Goal: Use online tool/utility: Utilize a website feature to perform a specific function

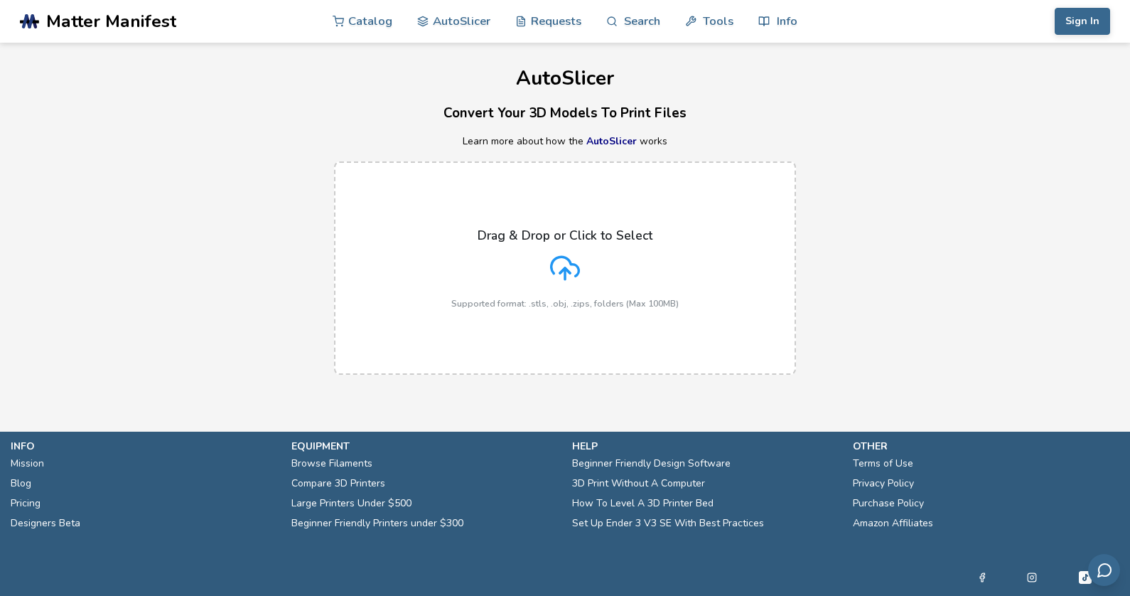
click at [556, 266] on icon at bounding box center [565, 268] width 30 height 30
click at [0, 0] on input "Drag & Drop or Click to Select Supported format: .stls, .obj, .zips, folders (M…" at bounding box center [0, 0] width 0 height 0
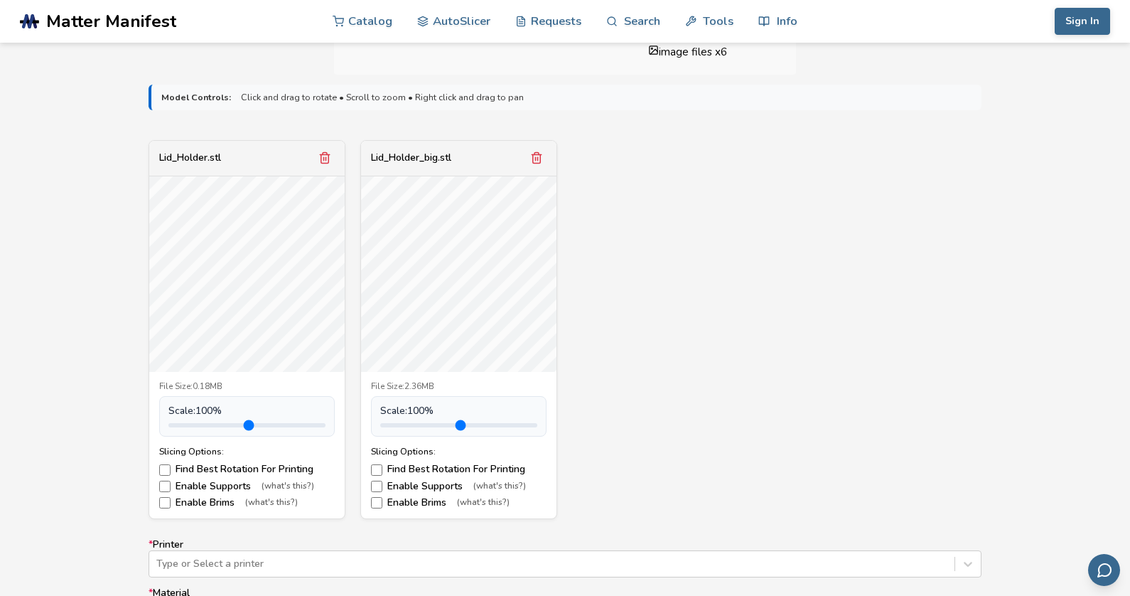
scroll to position [473, 0]
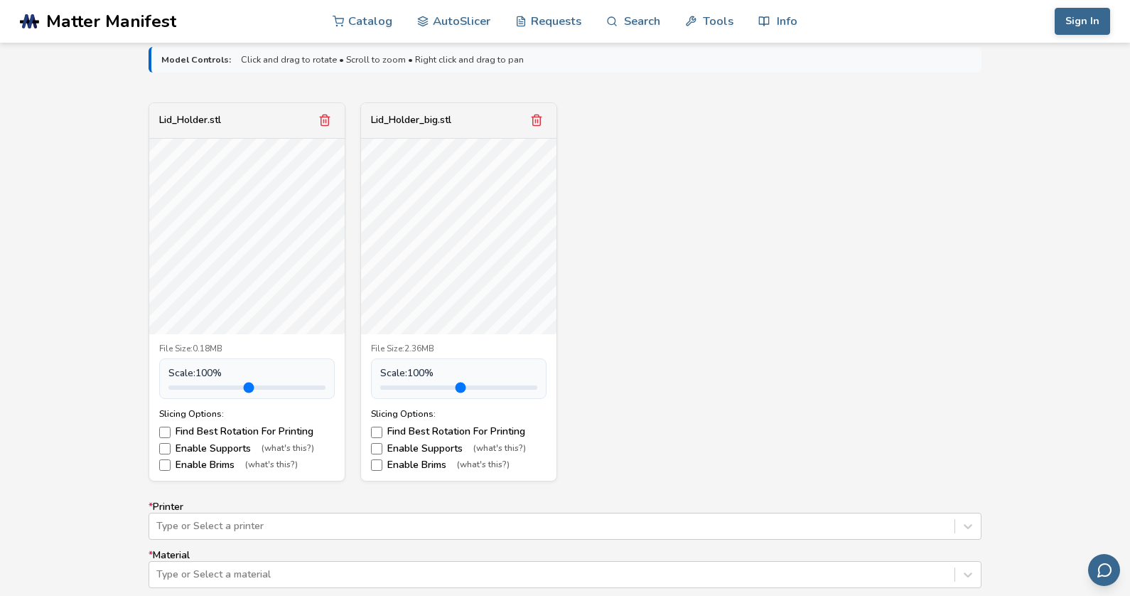
click at [538, 122] on line "Remove model" at bounding box center [538, 121] width 0 height 4
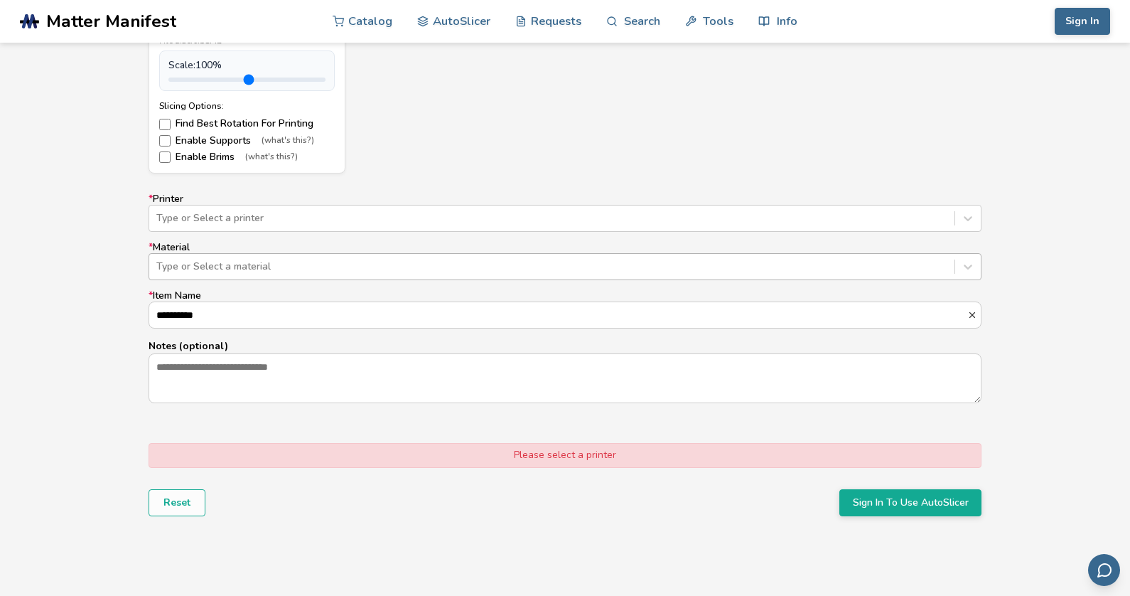
scroll to position [782, 0]
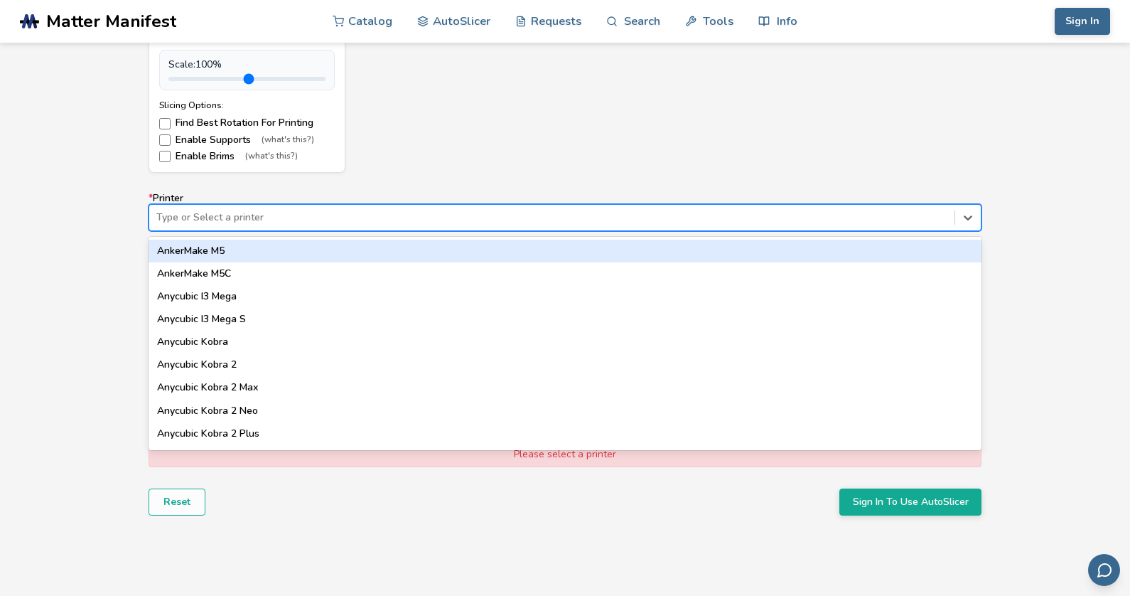
click at [677, 210] on div at bounding box center [551, 217] width 791 height 14
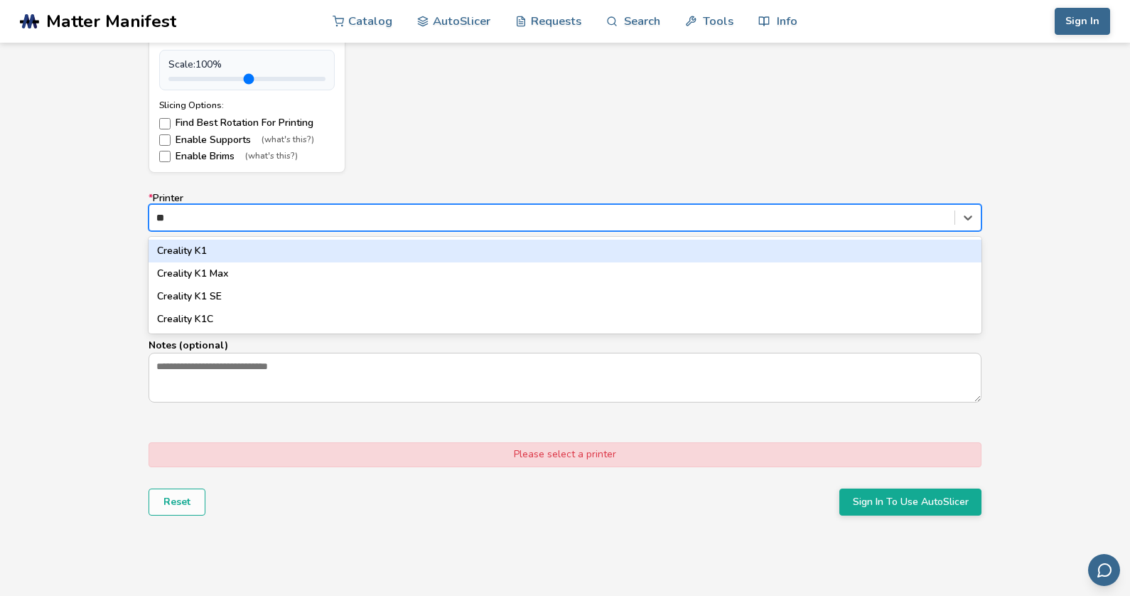
scroll to position [0, 0]
type input "*"
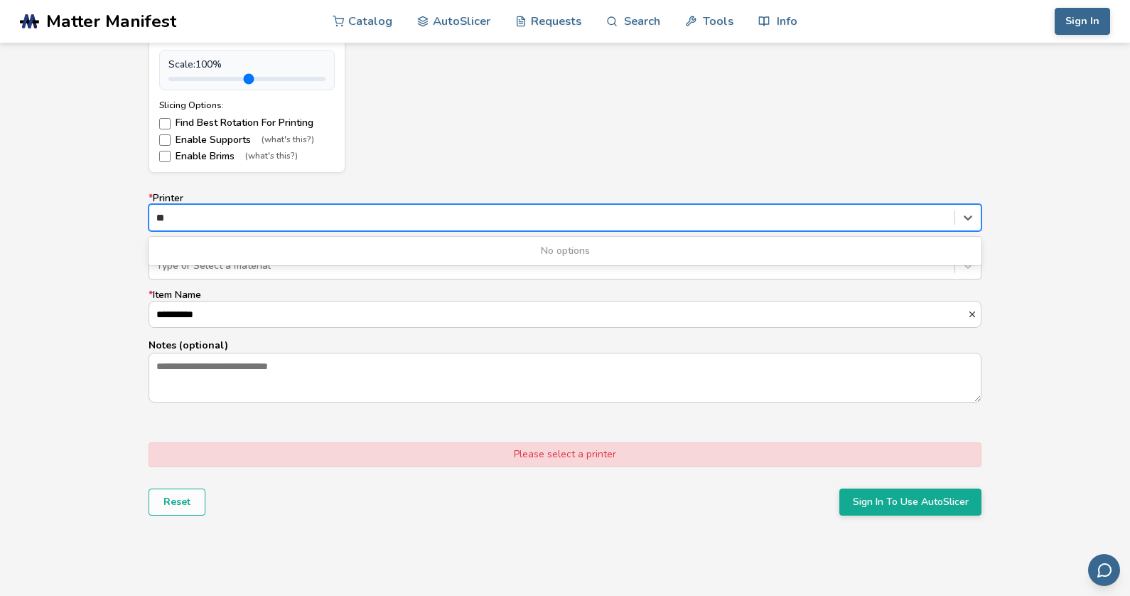
type input "*"
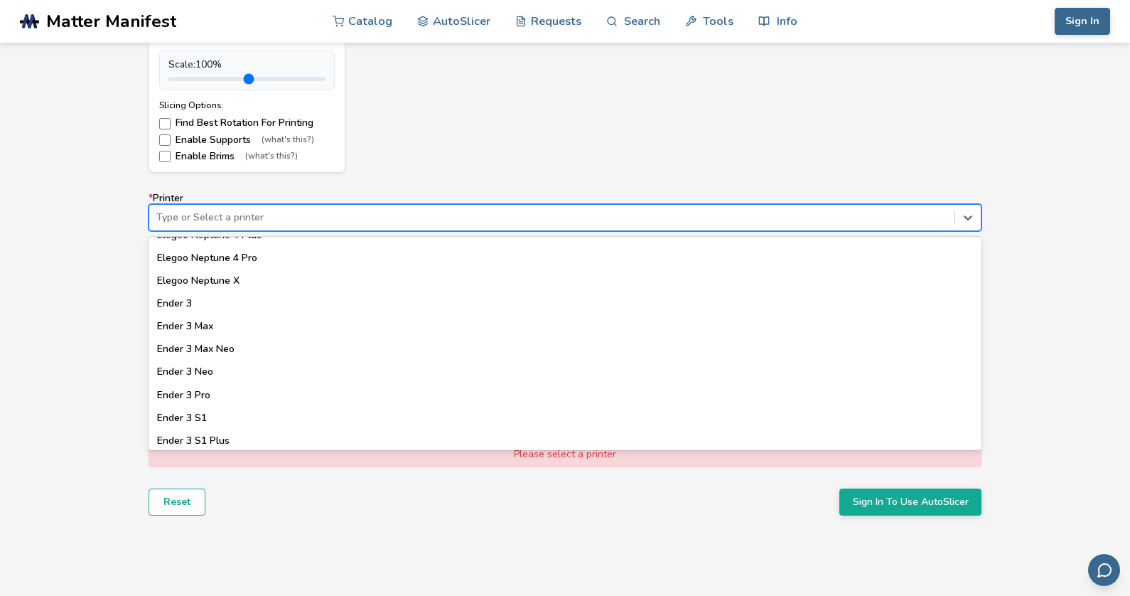
scroll to position [744, 0]
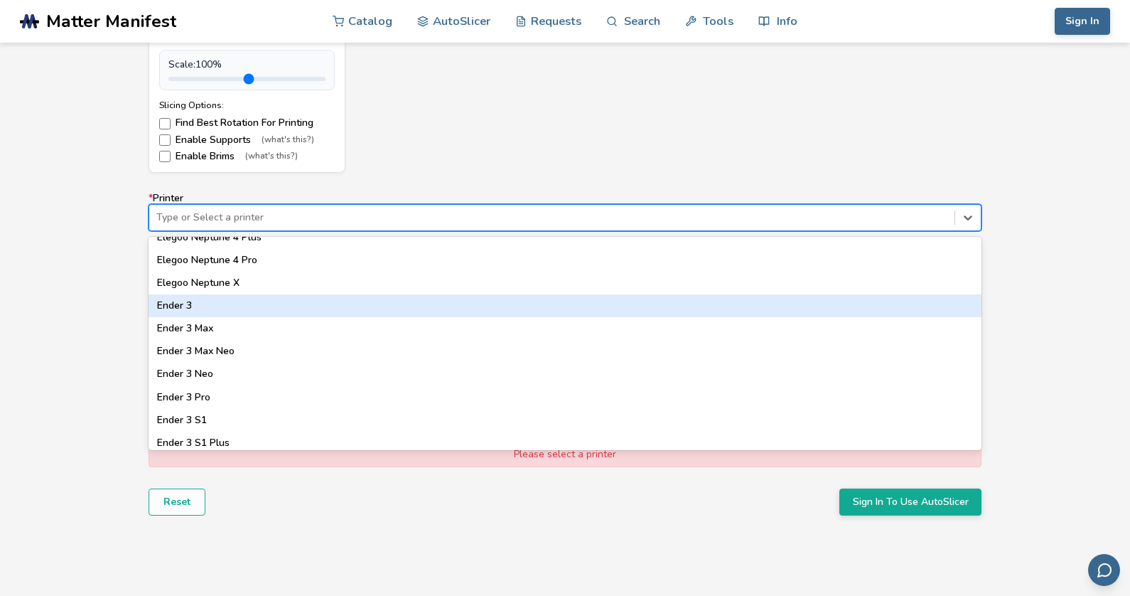
click at [184, 301] on div "Ender 3" at bounding box center [565, 305] width 833 height 23
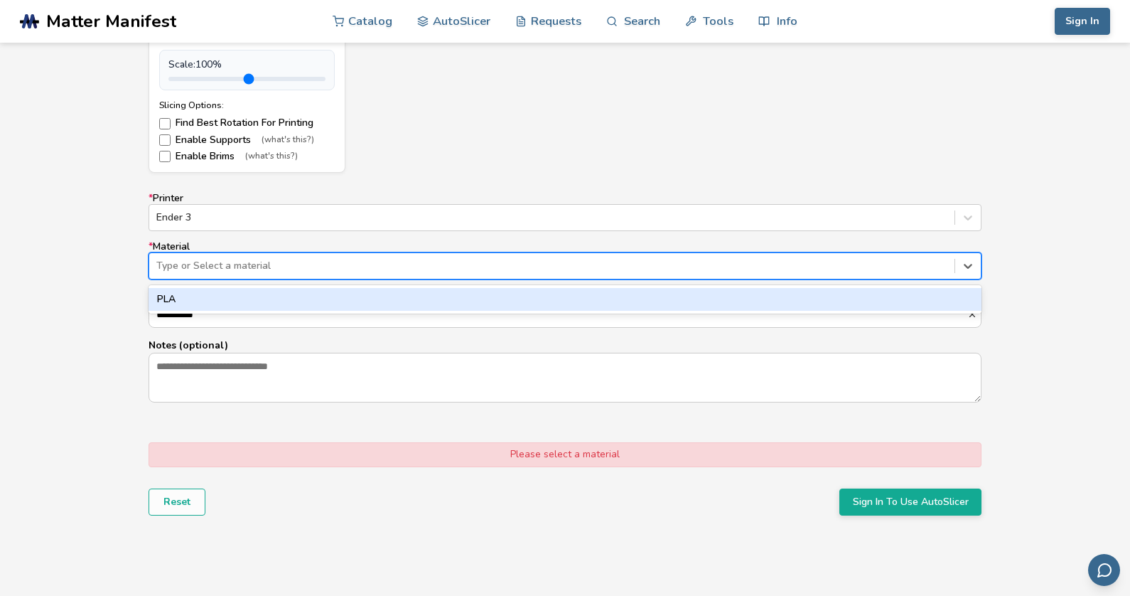
click at [213, 264] on div at bounding box center [551, 266] width 791 height 14
click at [207, 299] on div "PLA" at bounding box center [565, 299] width 833 height 23
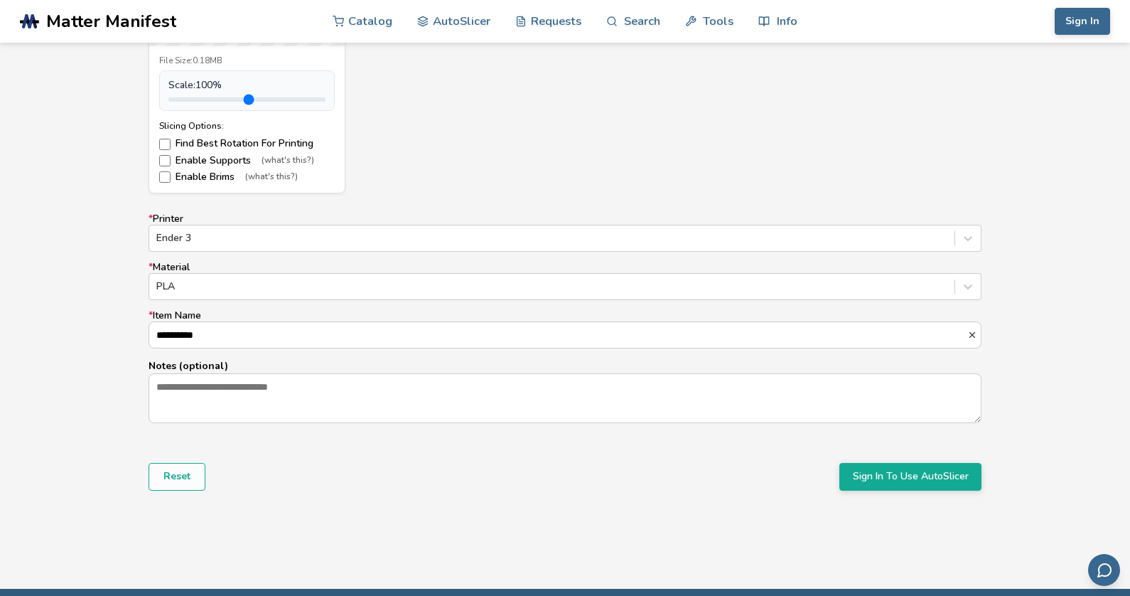
scroll to position [769, 0]
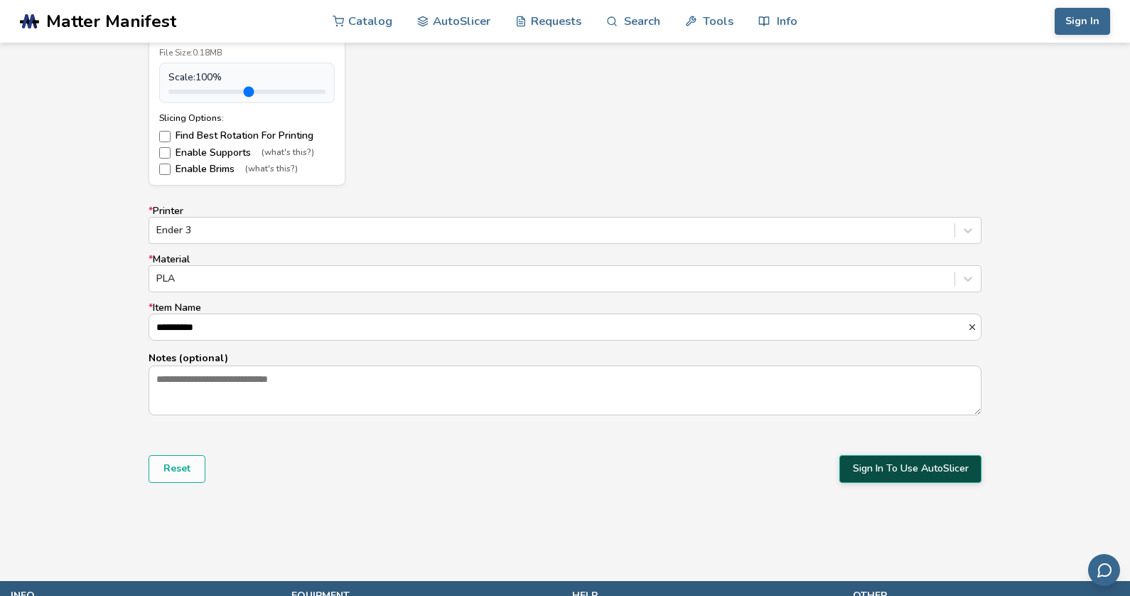
click at [888, 468] on button "Sign In To Use AutoSlicer" at bounding box center [911, 468] width 142 height 27
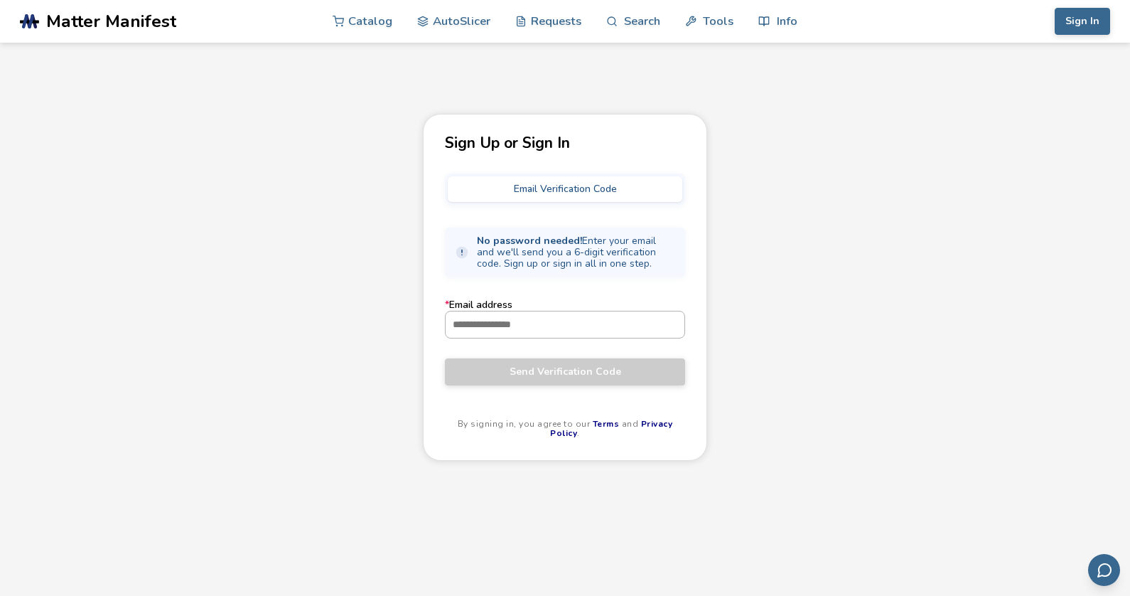
click at [500, 331] on input "* Email address" at bounding box center [565, 324] width 239 height 26
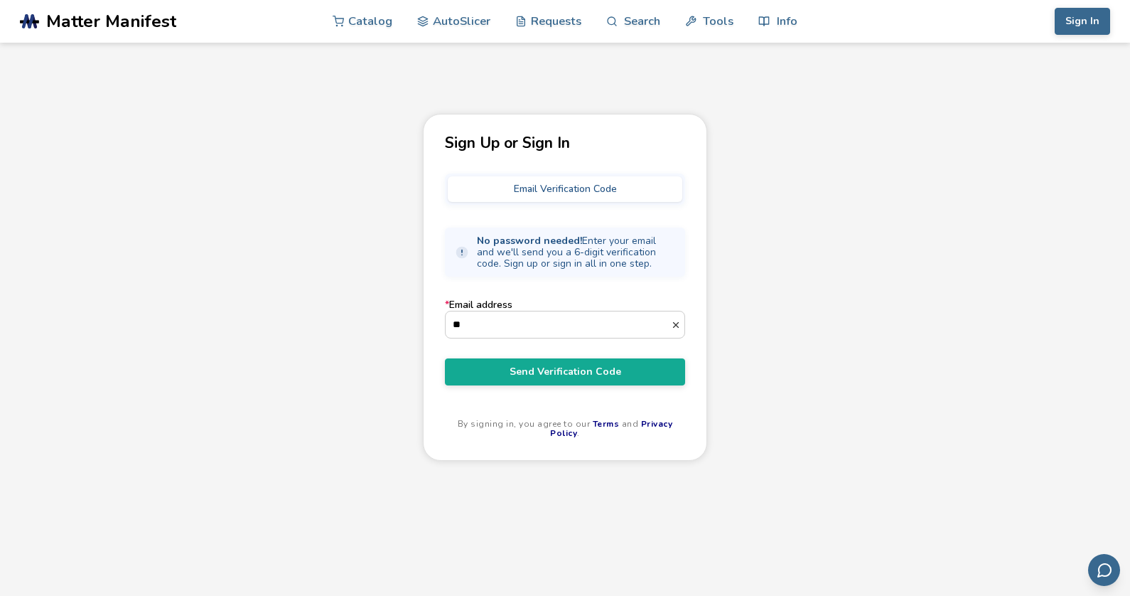
type input "*"
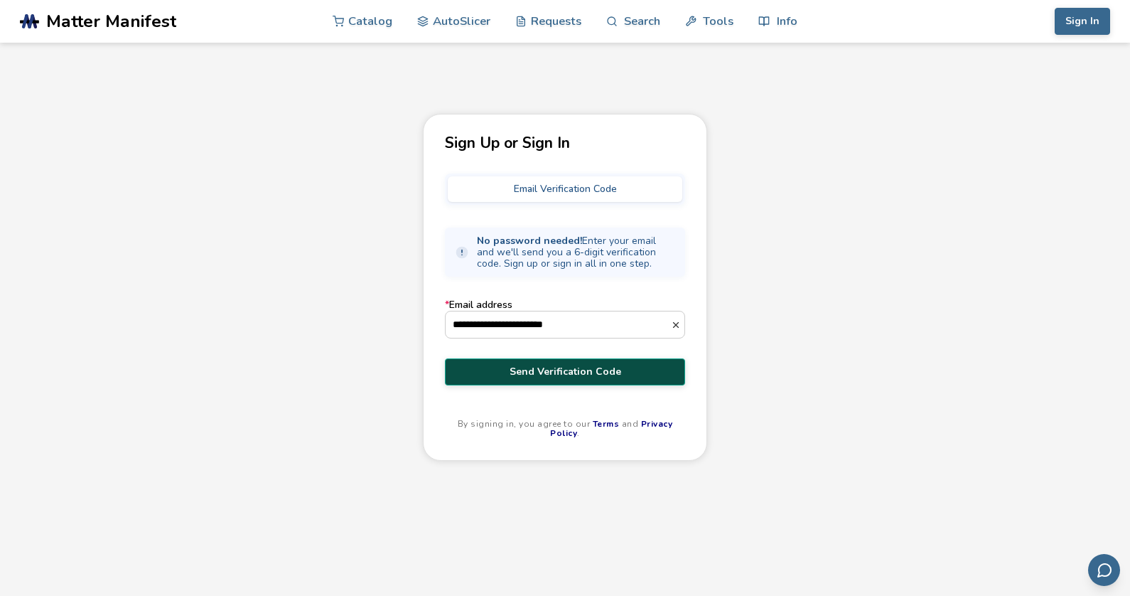
type input "**********"
click at [540, 368] on span "Send Verification Code" at bounding box center [565, 371] width 219 height 11
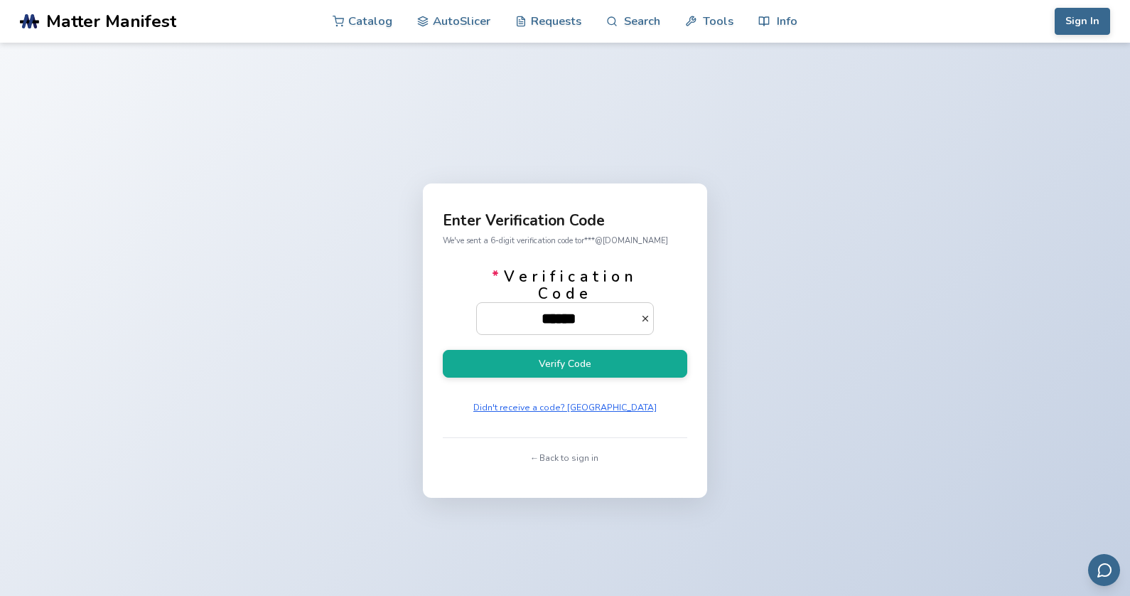
type input "******"
click at [565, 377] on button "Verify Code" at bounding box center [565, 364] width 245 height 28
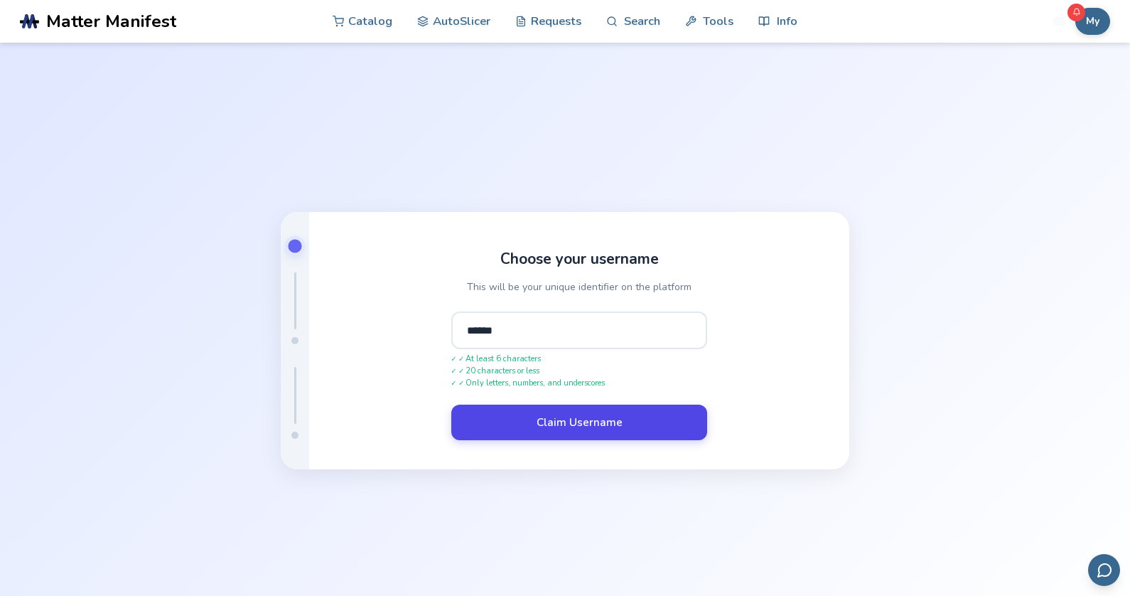
type input "******"
click at [507, 440] on button "Claim Username" at bounding box center [579, 423] width 256 height 36
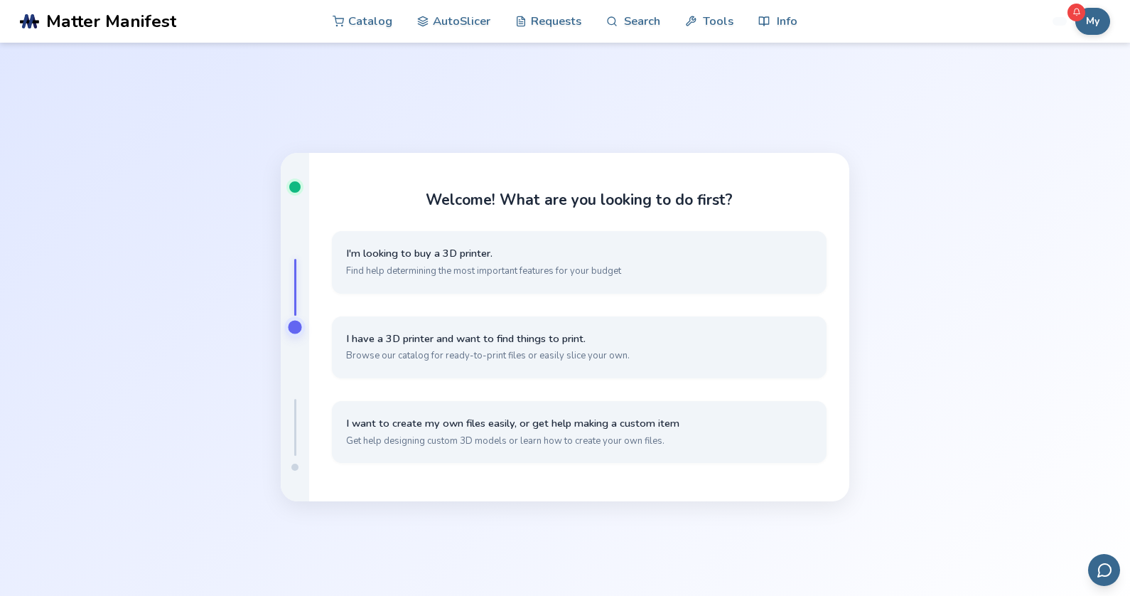
scroll to position [11, 0]
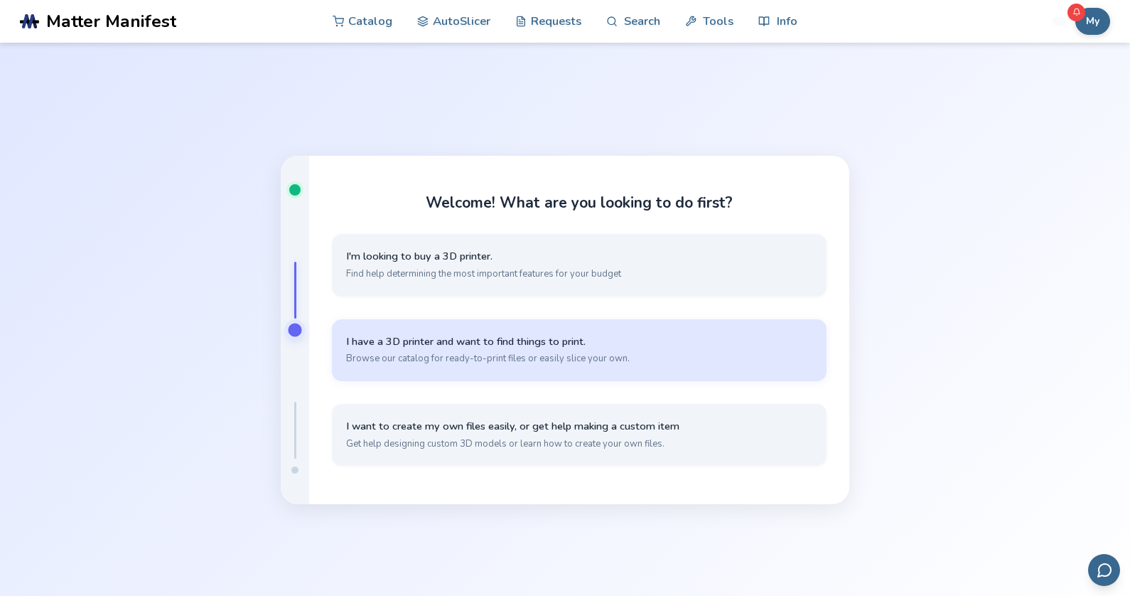
click at [451, 365] on span "Browse our catalog for ready-to-print files or easily slice your own." at bounding box center [579, 358] width 466 height 13
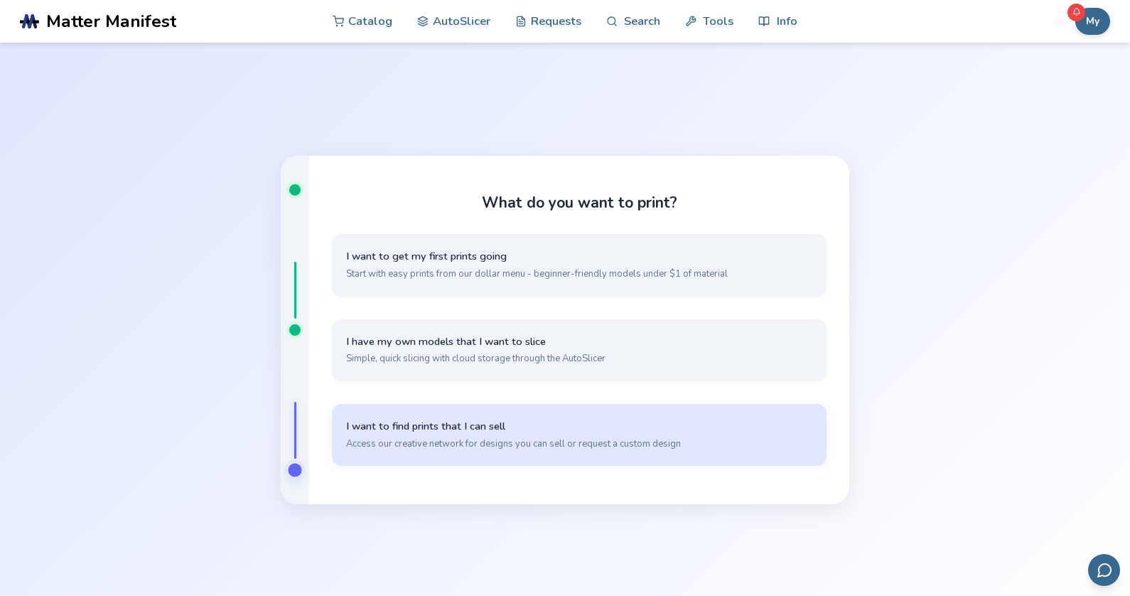
click at [445, 450] on span "Access our creative network for designs you can sell or request a custom design" at bounding box center [579, 443] width 466 height 13
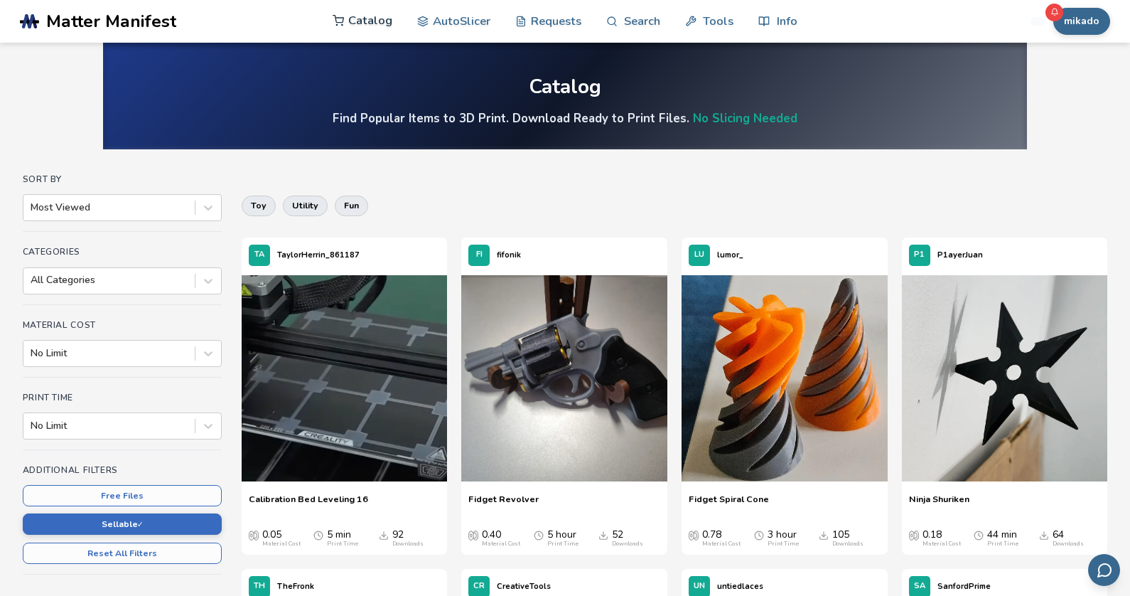
click at [387, 16] on link "Catalog" at bounding box center [363, 20] width 60 height 43
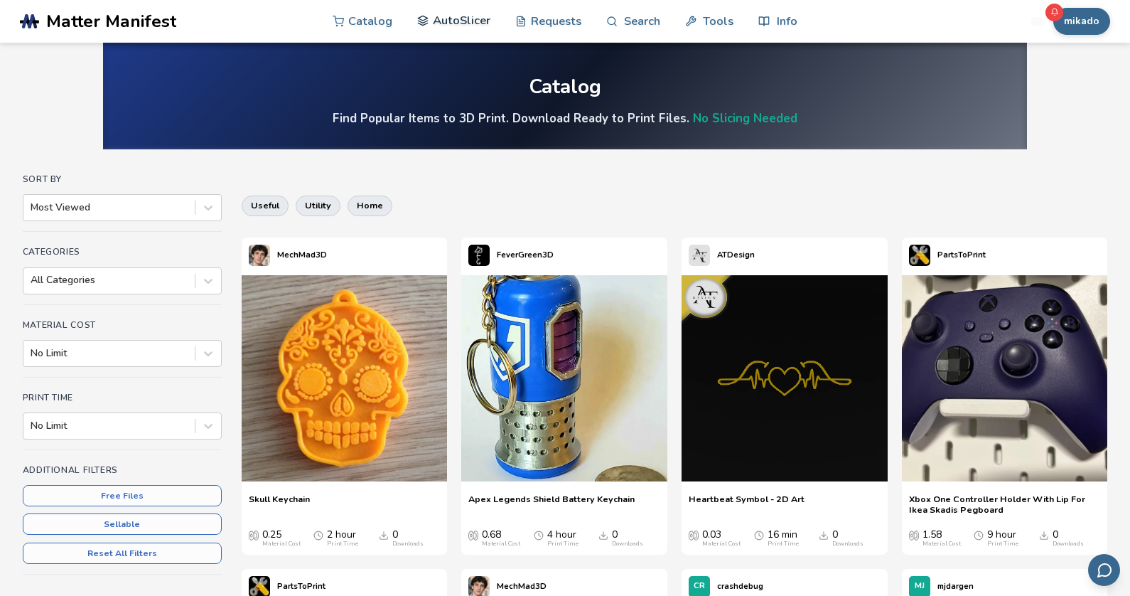
click at [451, 21] on link "AutoSlicer" at bounding box center [453, 20] width 73 height 43
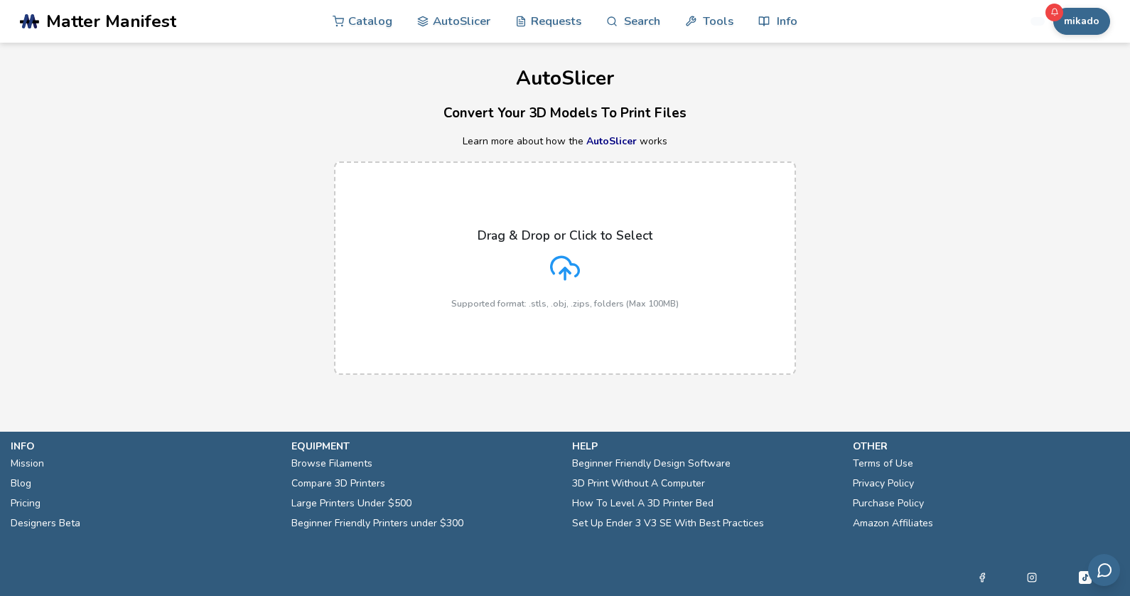
click at [568, 262] on icon at bounding box center [565, 268] width 30 height 30
click at [0, 0] on input "Drag & Drop or Click to Select Supported format: .stls, .obj, .zips, folders (M…" at bounding box center [0, 0] width 0 height 0
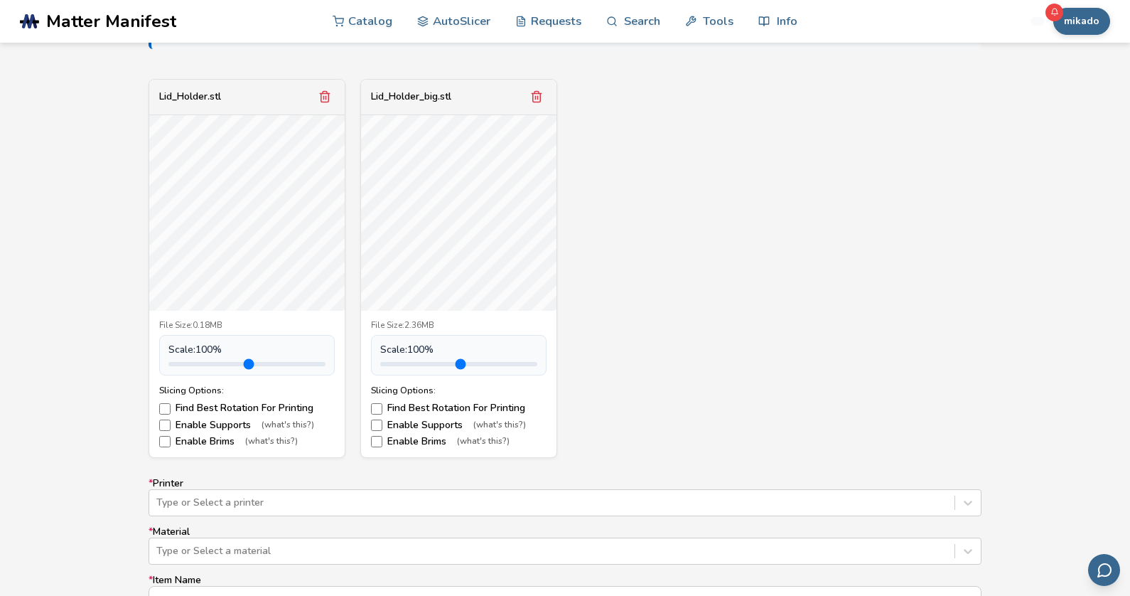
scroll to position [488, 0]
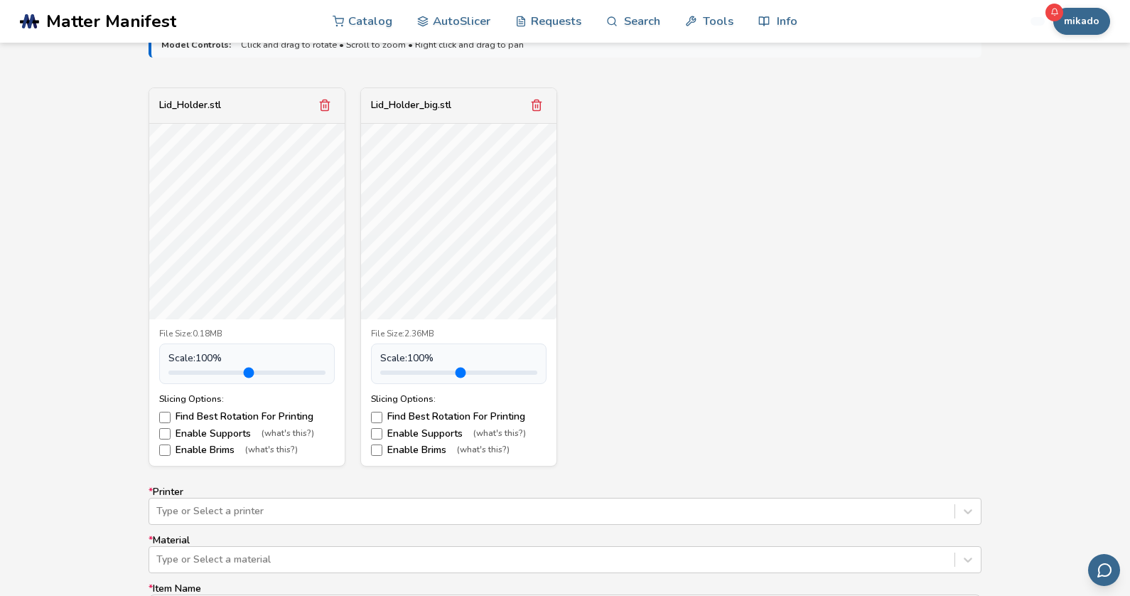
click at [543, 95] on button "Remove model" at bounding box center [537, 105] width 20 height 20
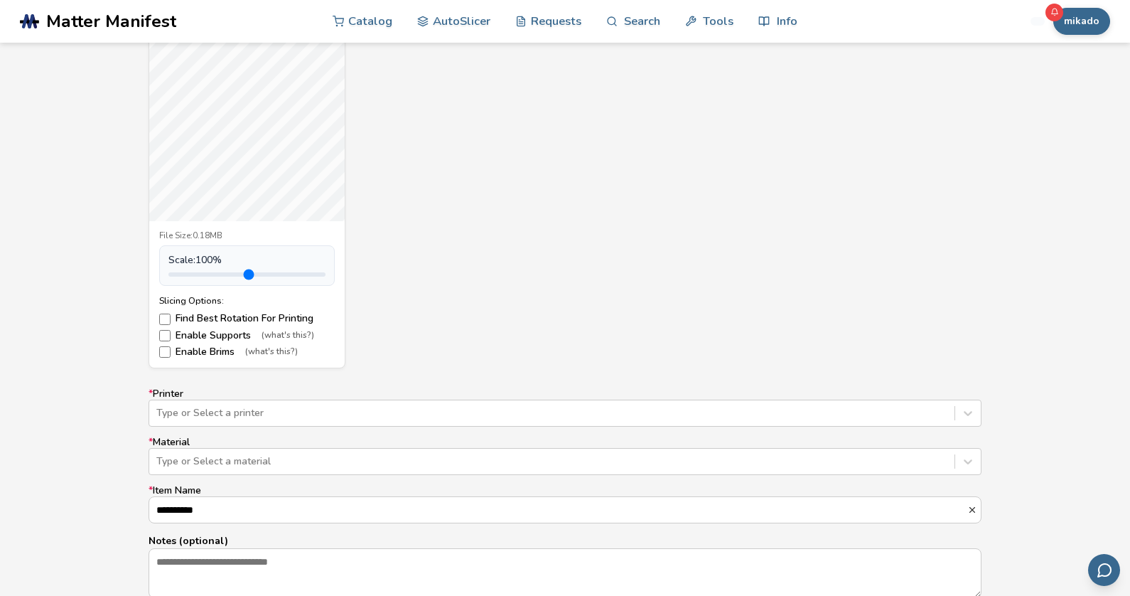
scroll to position [621, 0]
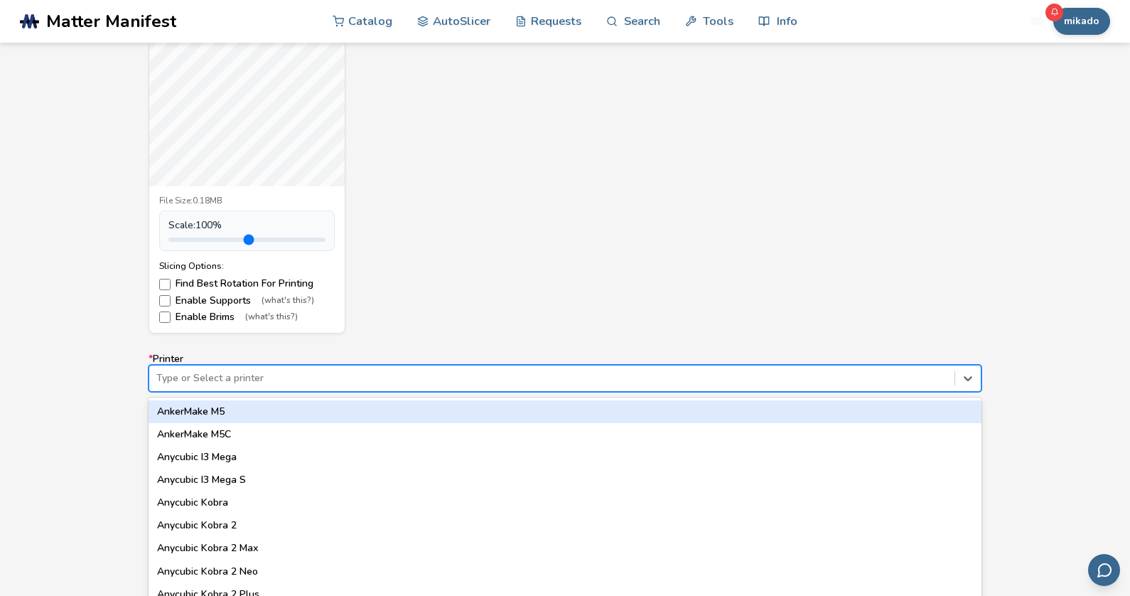
click at [646, 375] on div at bounding box center [551, 378] width 791 height 14
click at [298, 406] on div "Ender 3" at bounding box center [565, 412] width 833 height 23
type input "*****"
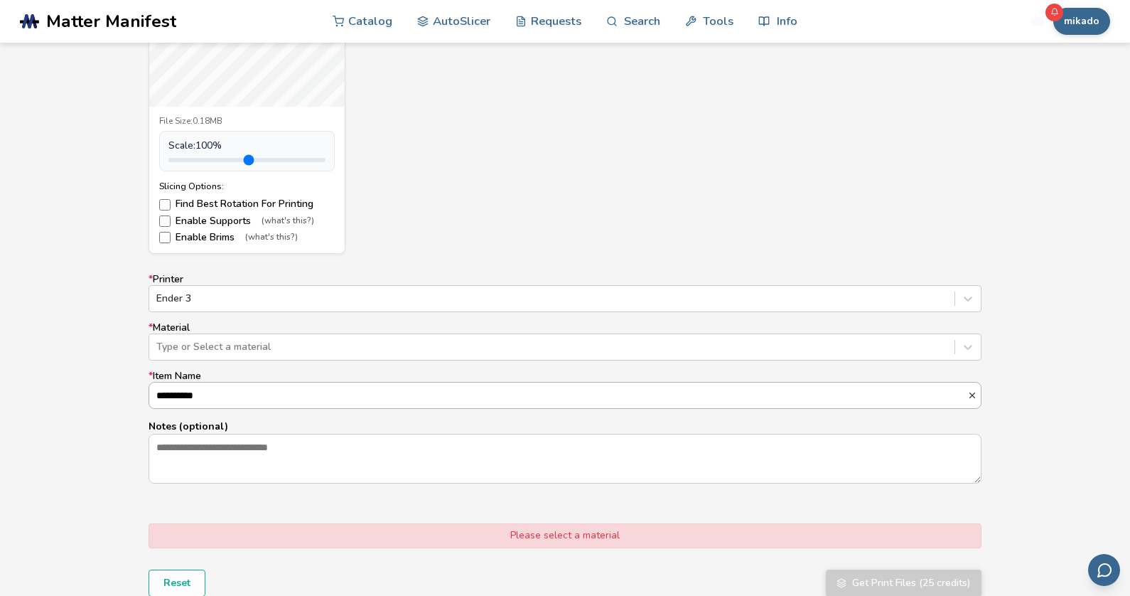
scroll to position [702, 0]
click at [265, 347] on div at bounding box center [551, 346] width 791 height 14
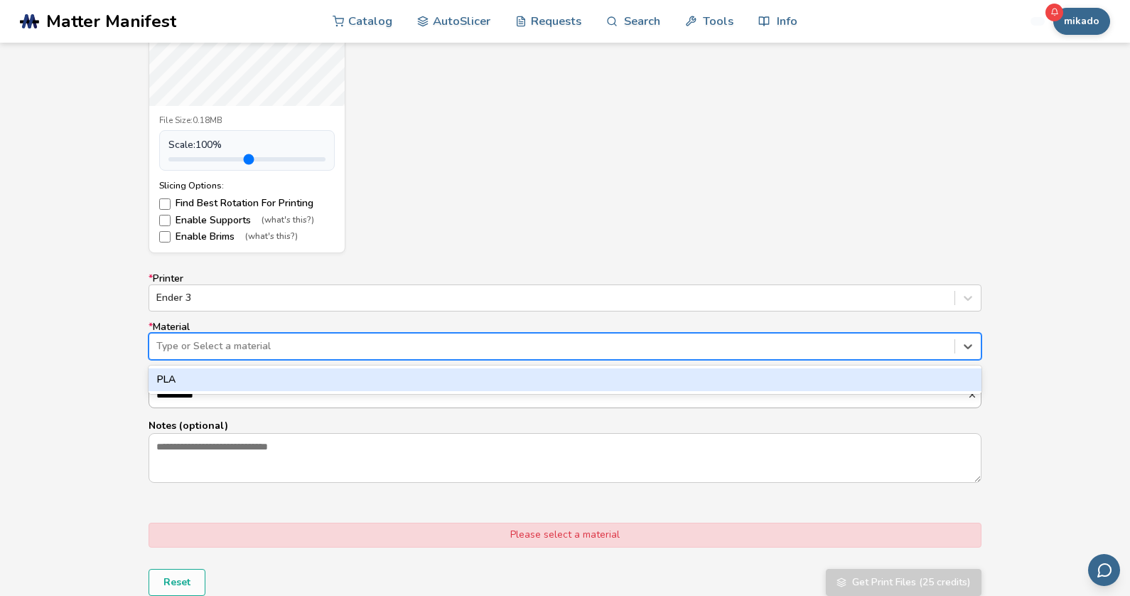
click at [277, 382] on div "PLA" at bounding box center [565, 379] width 833 height 23
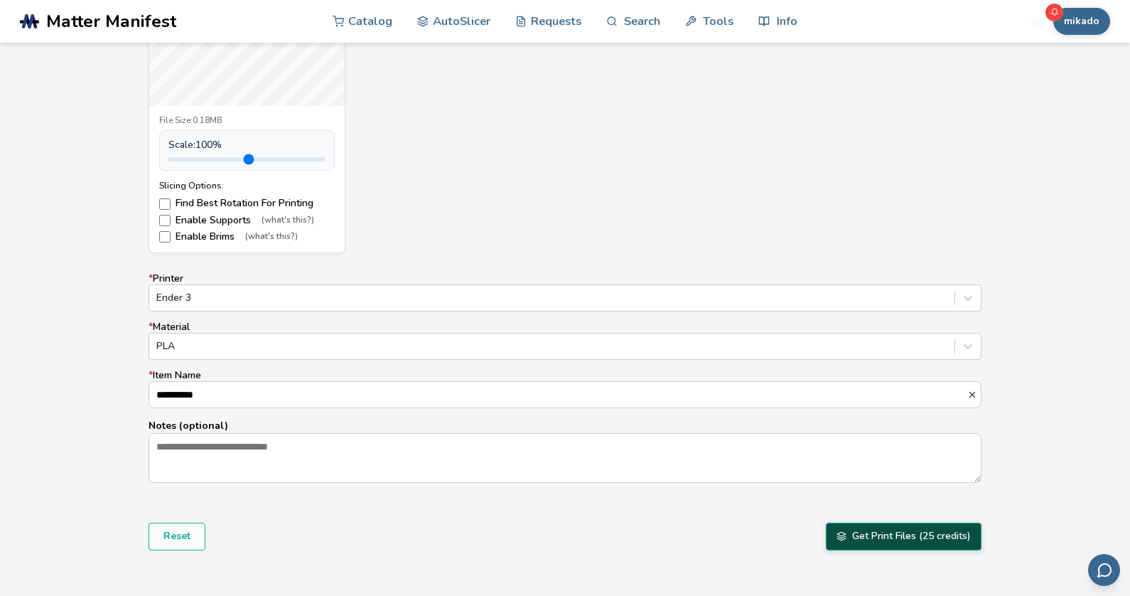
click at [855, 540] on button "Get Print Files (25 credits)" at bounding box center [904, 536] width 156 height 27
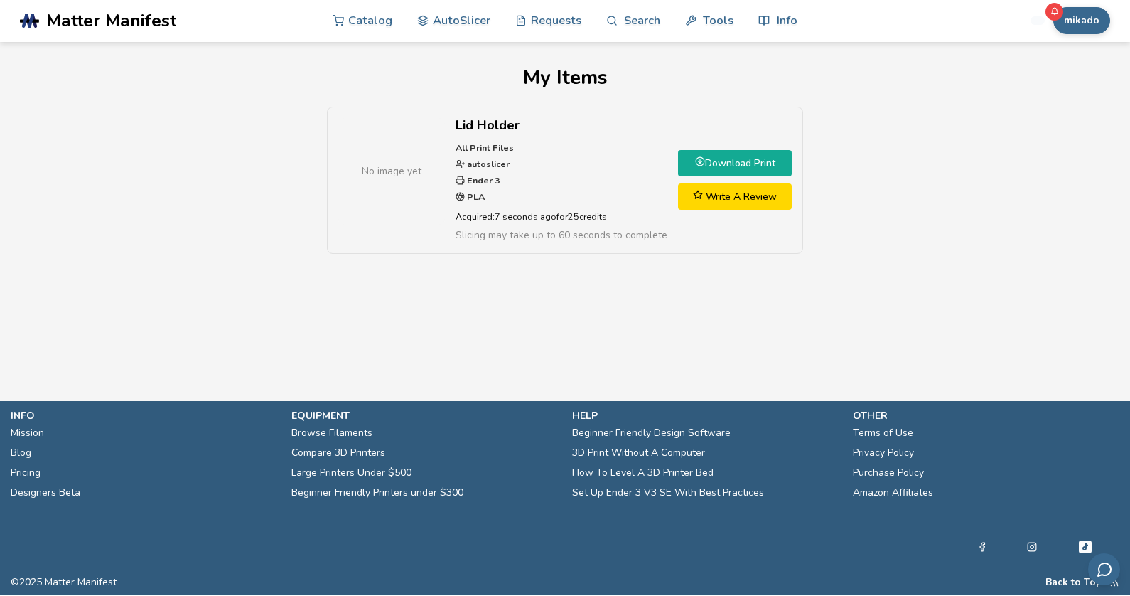
click at [729, 163] on link "Download Print" at bounding box center [735, 164] width 114 height 26
